Goal: Task Accomplishment & Management: Manage account settings

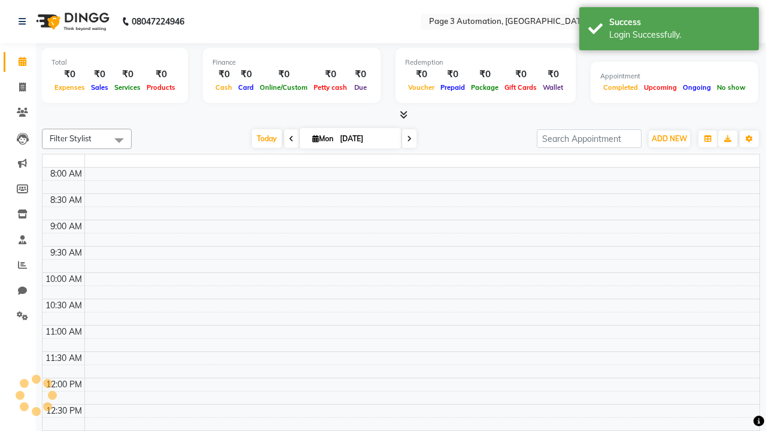
select select "en"
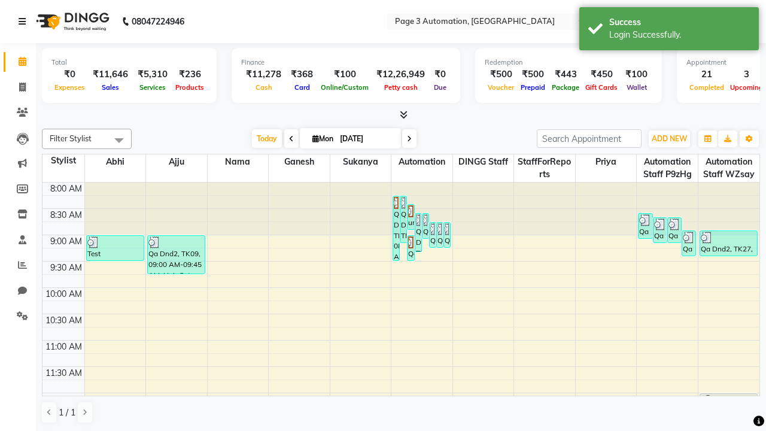
click at [25, 22] on icon at bounding box center [22, 21] width 7 height 8
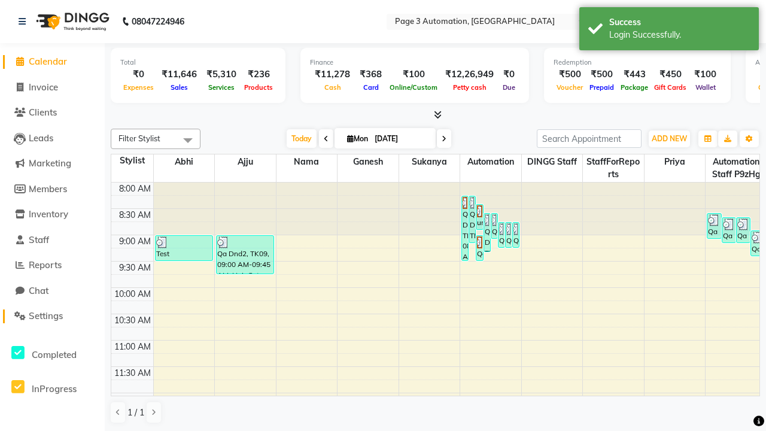
click at [52, 316] on span "Settings" at bounding box center [46, 315] width 34 height 11
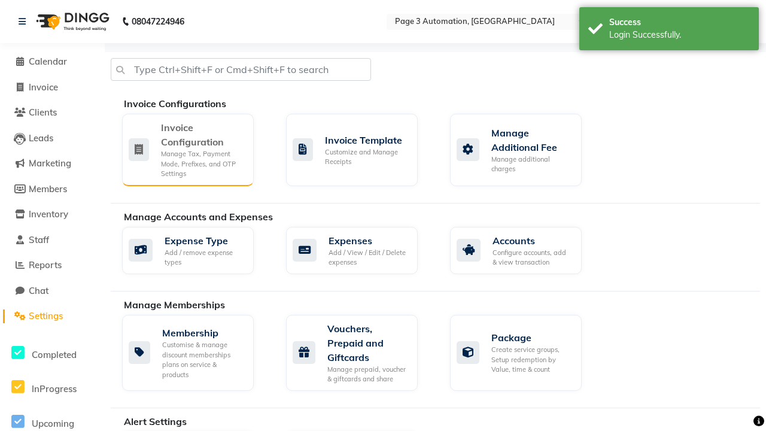
click at [187, 149] on div "Manage Tax, Payment Mode, Prefixes, and OTP Settings" at bounding box center [202, 164] width 83 height 30
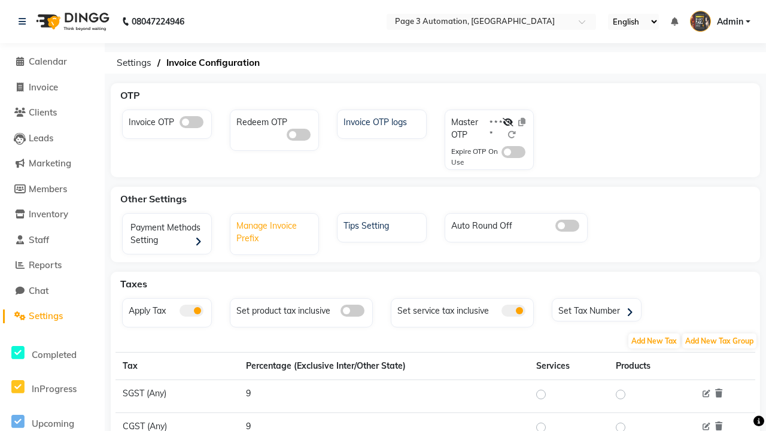
click at [275, 230] on div "Manage Invoice Prefix" at bounding box center [276, 231] width 86 height 28
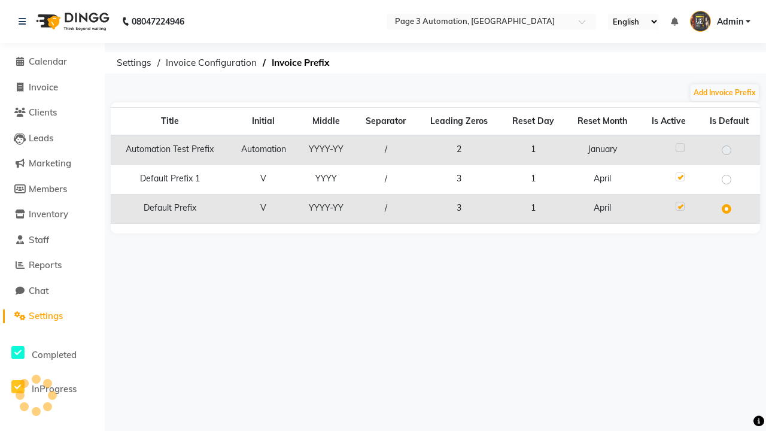
click at [679, 147] on label at bounding box center [679, 147] width 9 height 9
click at [679, 147] on input "checkbox" at bounding box center [679, 148] width 8 height 8
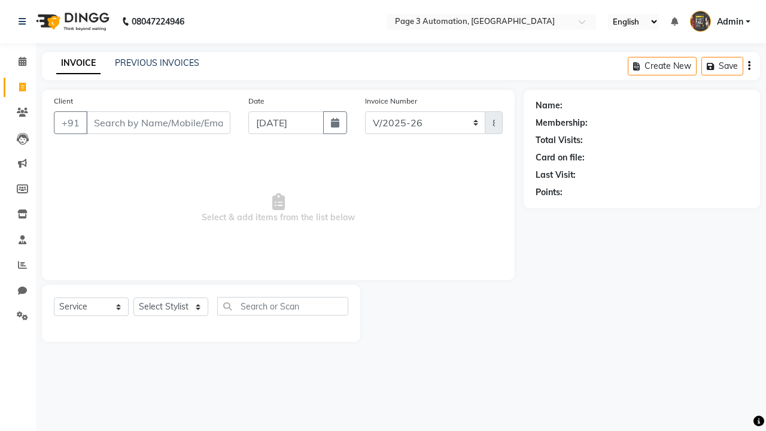
select select "2774"
select select "service"
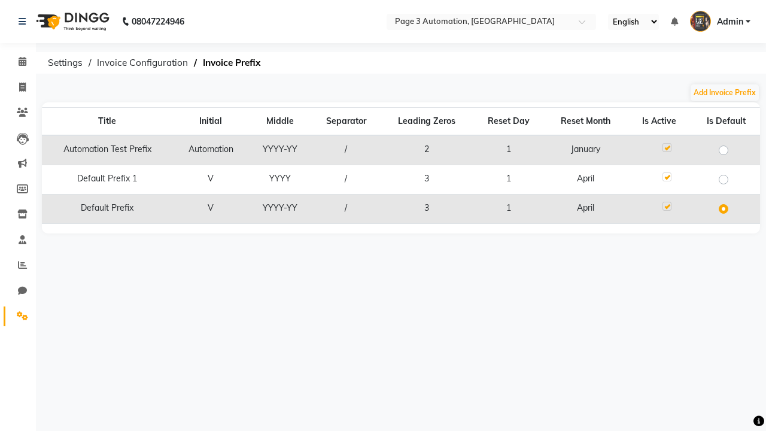
click at [666, 147] on label at bounding box center [666, 147] width 9 height 9
click at [666, 147] on input "checkbox" at bounding box center [666, 148] width 8 height 8
checkbox input "false"
